Goal: Task Accomplishment & Management: Manage account settings

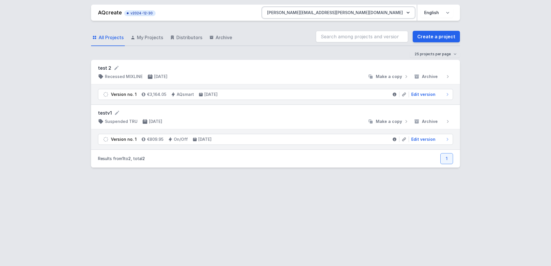
click at [385, 13] on button "[PERSON_NAME][EMAIL_ADDRESS][PERSON_NAME][DOMAIN_NAME]" at bounding box center [338, 12] width 152 height 10
click at [395, 10] on button "[PERSON_NAME][EMAIL_ADDRESS][PERSON_NAME][DOMAIN_NAME]" at bounding box center [338, 12] width 152 height 10
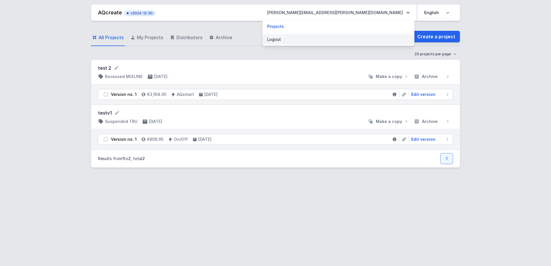
click at [350, 38] on button "Logout" at bounding box center [338, 39] width 152 height 10
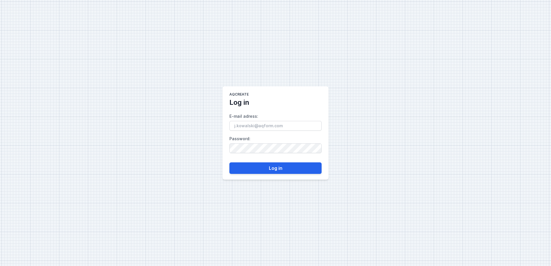
type input "[PERSON_NAME][EMAIL_ADDRESS][PERSON_NAME][DOMAIN_NAME]"
click at [196, 143] on div "AQcreate Log in E-mail adress : [PERSON_NAME][EMAIL_ADDRESS][PERSON_NAME][DOMAI…" at bounding box center [275, 133] width 551 height 266
click at [293, 123] on input "[PERSON_NAME][EMAIL_ADDRESS][PERSON_NAME][DOMAIN_NAME]" at bounding box center [275, 126] width 92 height 10
drag, startPoint x: 273, startPoint y: 128, endPoint x: 171, endPoint y: 131, distance: 102.3
click at [171, 131] on div "AQcreate Log in E-mail adress : [PERSON_NAME][EMAIL_ADDRESS][PERSON_NAME][DOMAI…" at bounding box center [275, 133] width 551 height 266
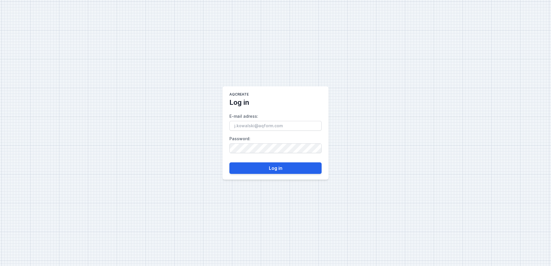
click at [171, 131] on div "AQcreate Log in E-mail adress : Password : Log in" at bounding box center [275, 133] width 551 height 266
